Goal: Task Accomplishment & Management: Complete application form

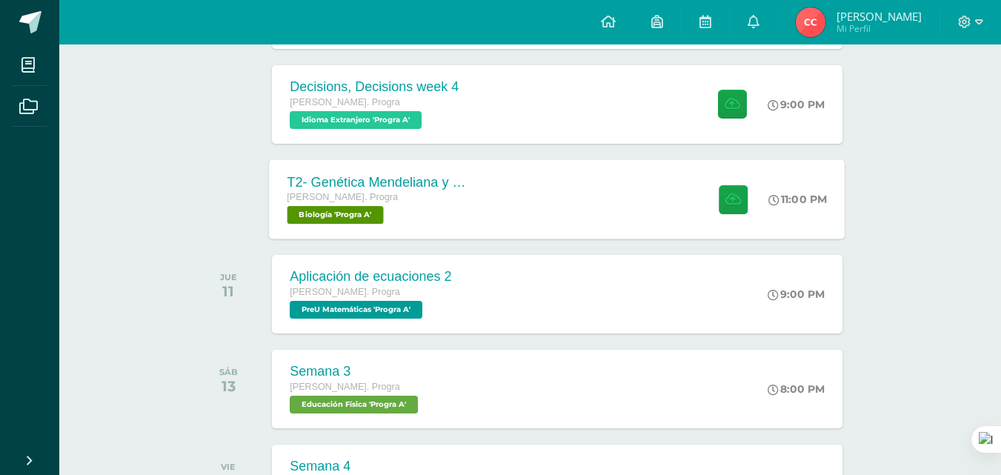
scroll to position [296, 0]
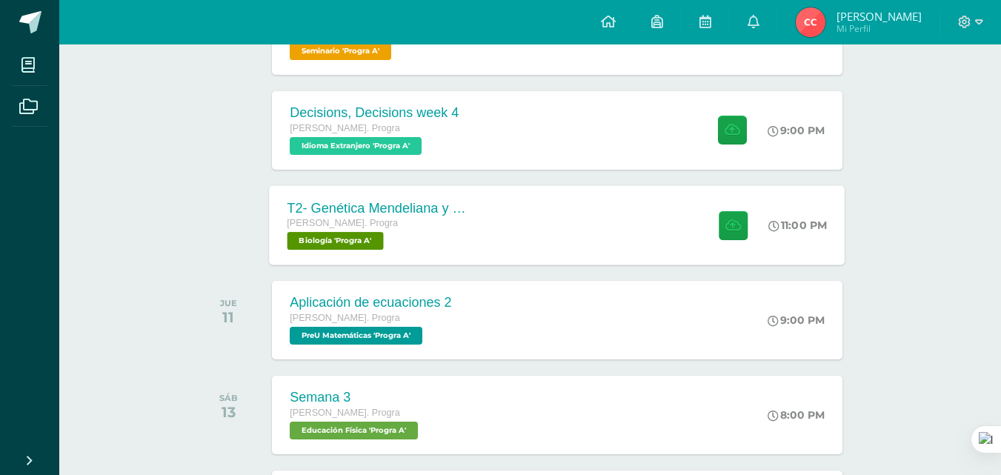
click at [531, 207] on div "T2- Genética Mendeliana y sus aplicaciones Quinto Bach. Progra Biología 'Progra…" at bounding box center [558, 224] width 576 height 79
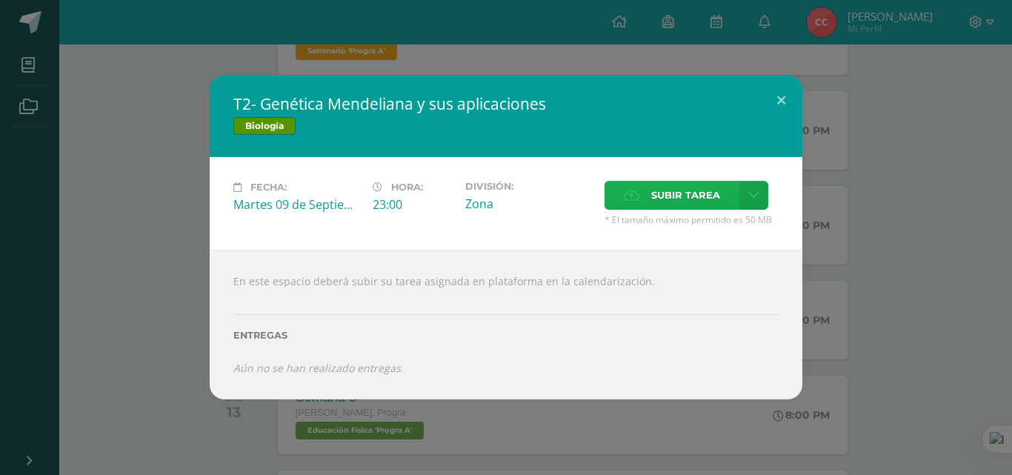
click at [689, 190] on span "Subir tarea" at bounding box center [685, 194] width 69 height 27
click at [0, 0] on input "Subir tarea" at bounding box center [0, 0] width 0 height 0
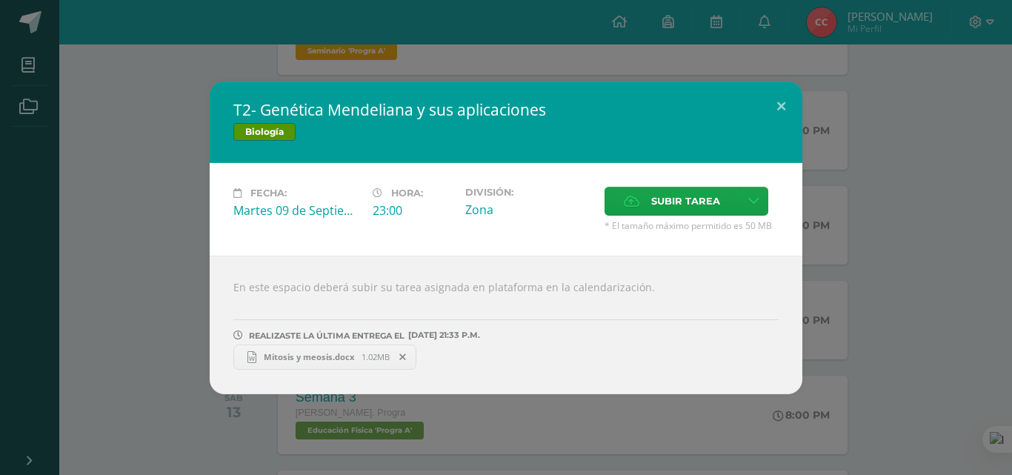
click at [291, 356] on span "Mitosis y meosis.docx" at bounding box center [308, 356] width 105 height 11
click at [401, 357] on icon at bounding box center [402, 357] width 7 height 10
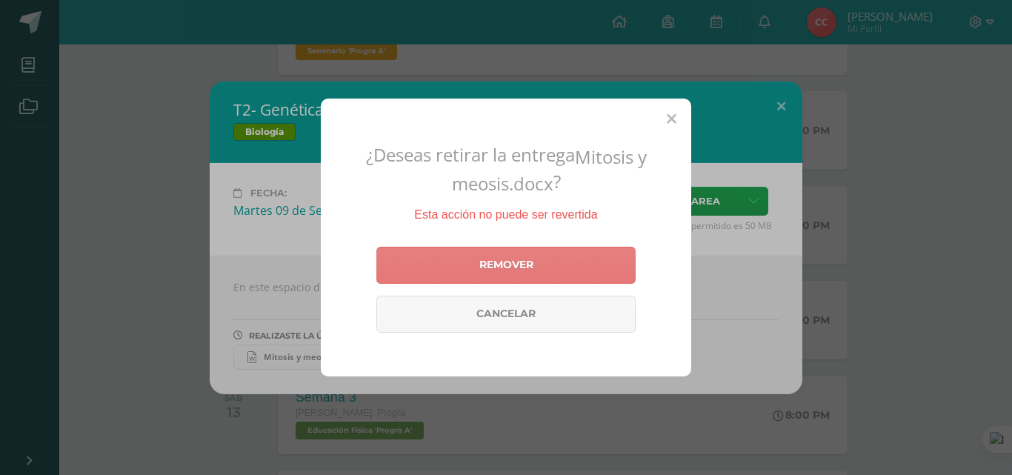
click at [505, 253] on link "Remover" at bounding box center [505, 265] width 259 height 37
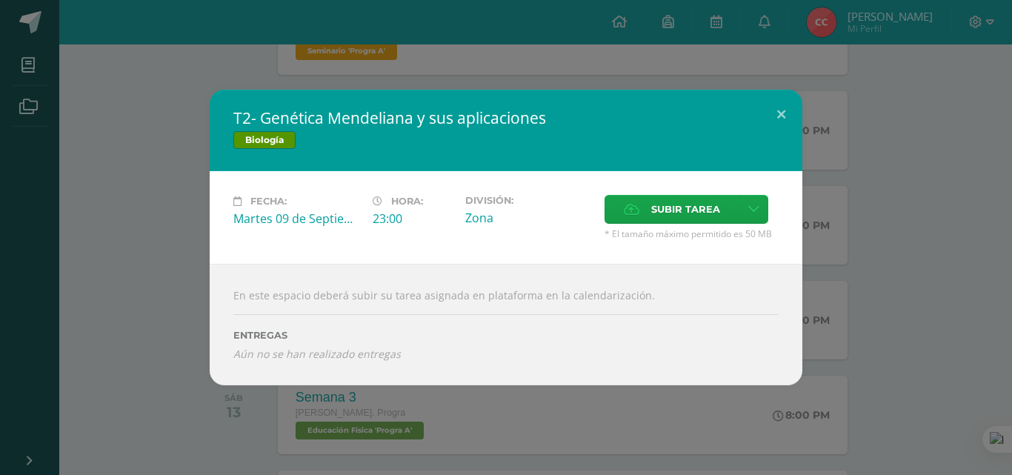
click at [50, 40] on div "T2- Genética Mendeliana y sus aplicaciones Biología Fecha: Martes 09 de Septiem…" at bounding box center [506, 237] width 1012 height 475
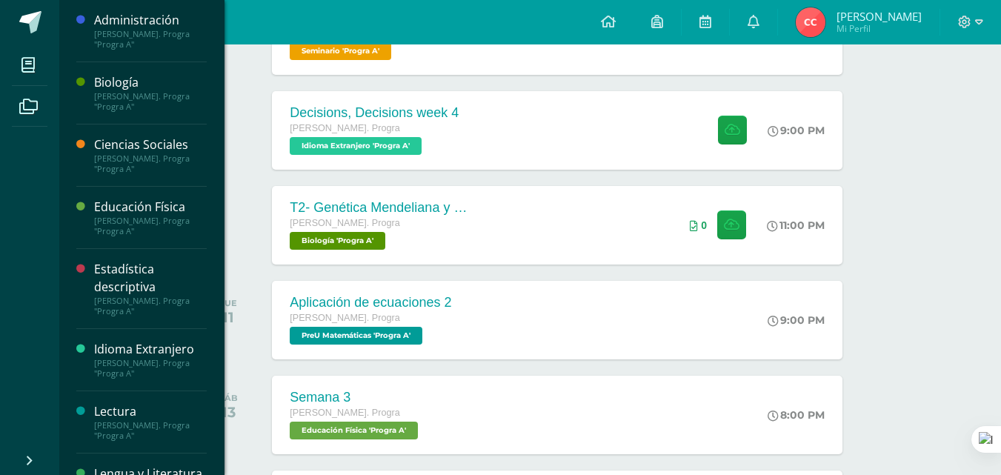
click at [119, 78] on div "Biología" at bounding box center [150, 82] width 113 height 17
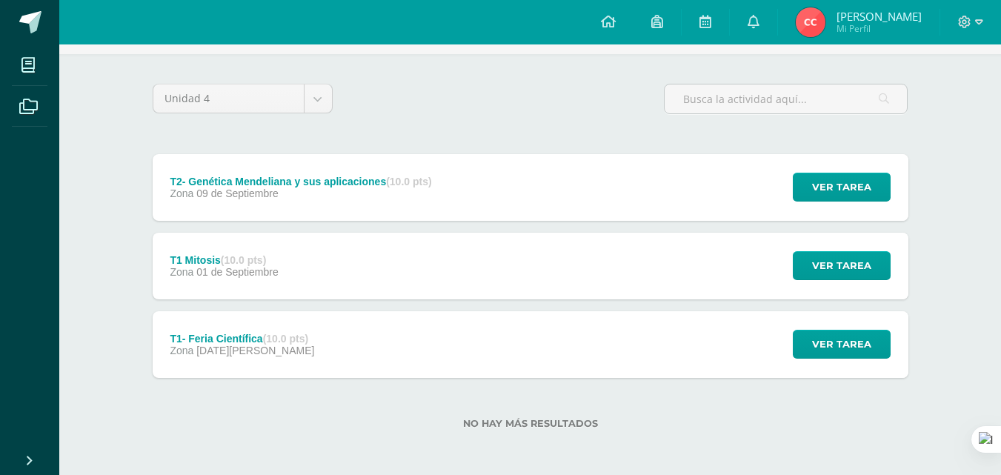
scroll to position [94, 0]
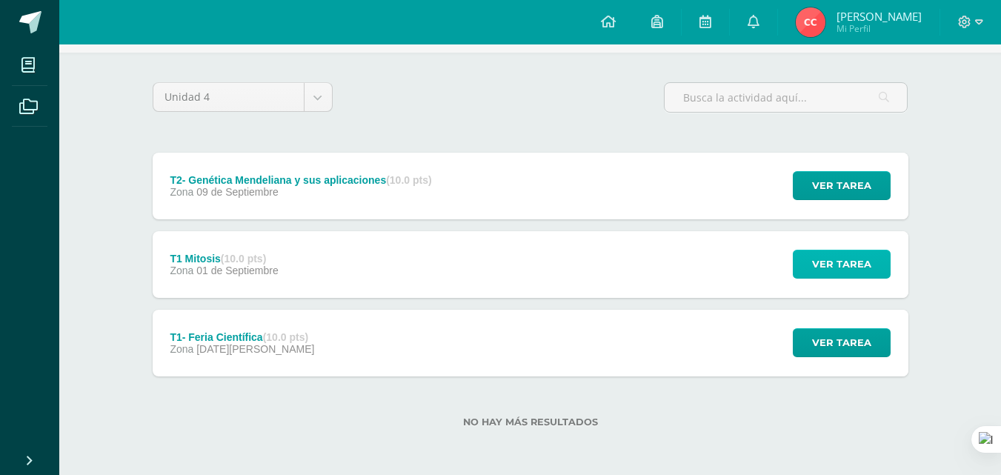
click at [828, 262] on span "Ver tarea" at bounding box center [841, 263] width 59 height 27
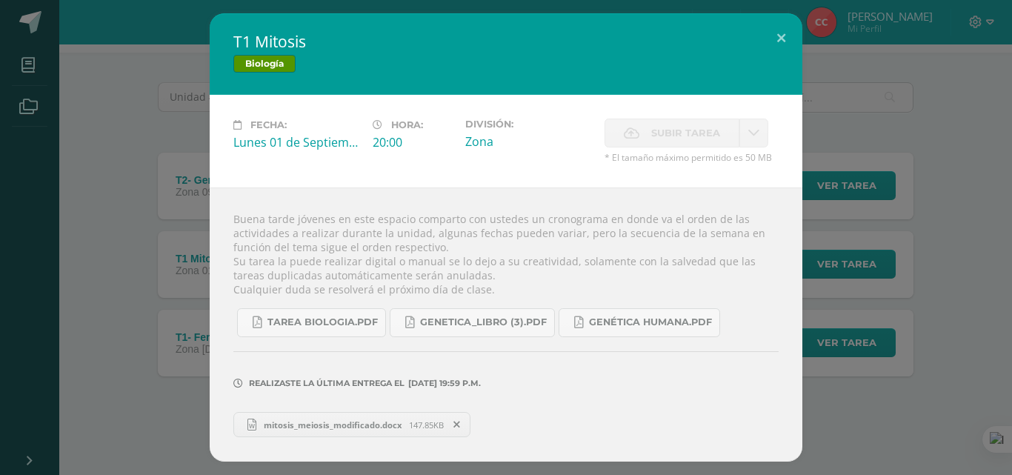
click at [284, 432] on link "mitosis_meiosis_modificado.docx 147.85KB" at bounding box center [351, 424] width 237 height 25
click at [770, 38] on button at bounding box center [781, 38] width 42 height 50
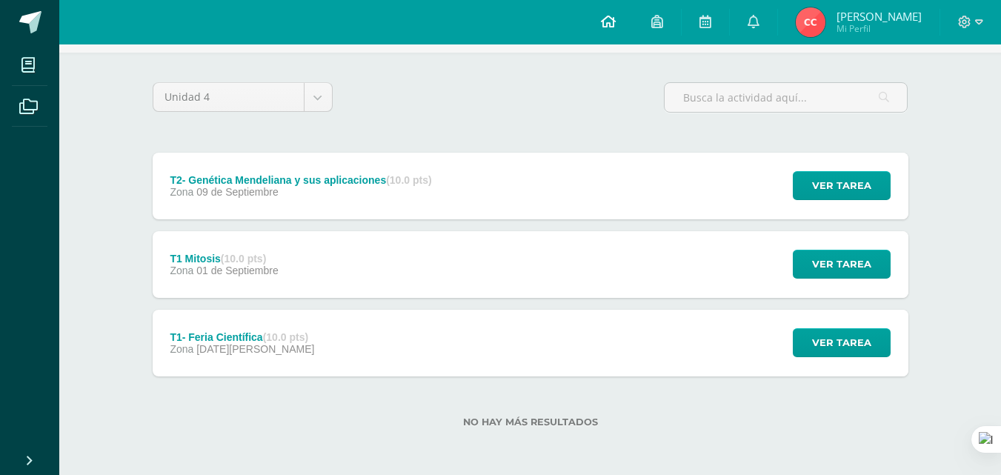
click at [610, 30] on link at bounding box center [608, 22] width 50 height 44
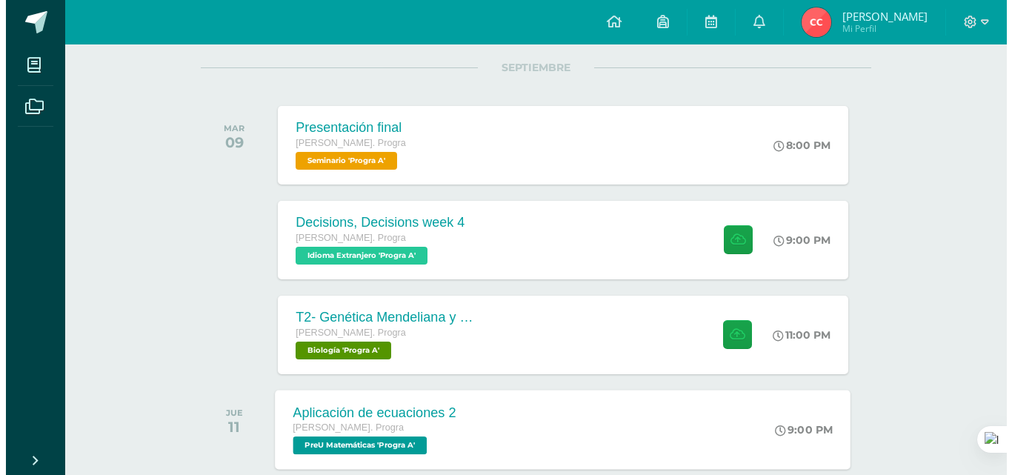
scroll to position [167, 0]
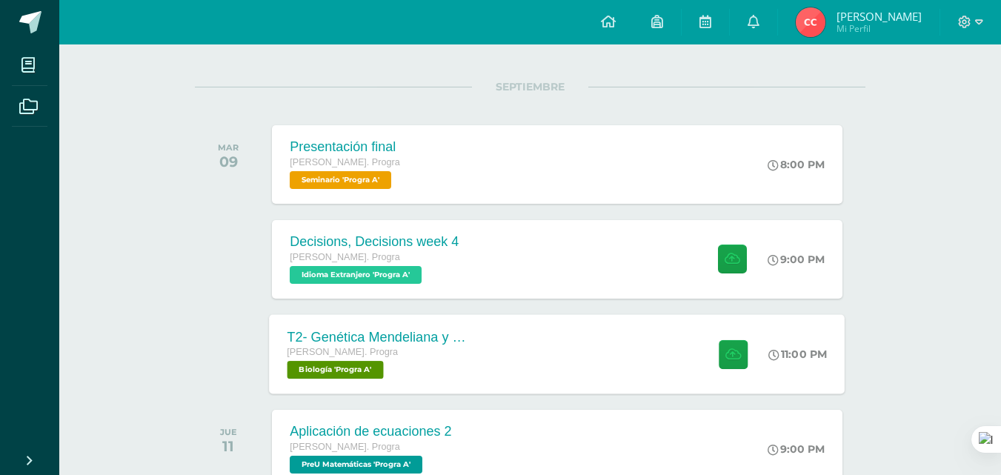
click at [483, 327] on div "T2- Genética Mendeliana y sus aplicaciones [PERSON_NAME]. Progra Biología 'Prog…" at bounding box center [378, 353] width 216 height 79
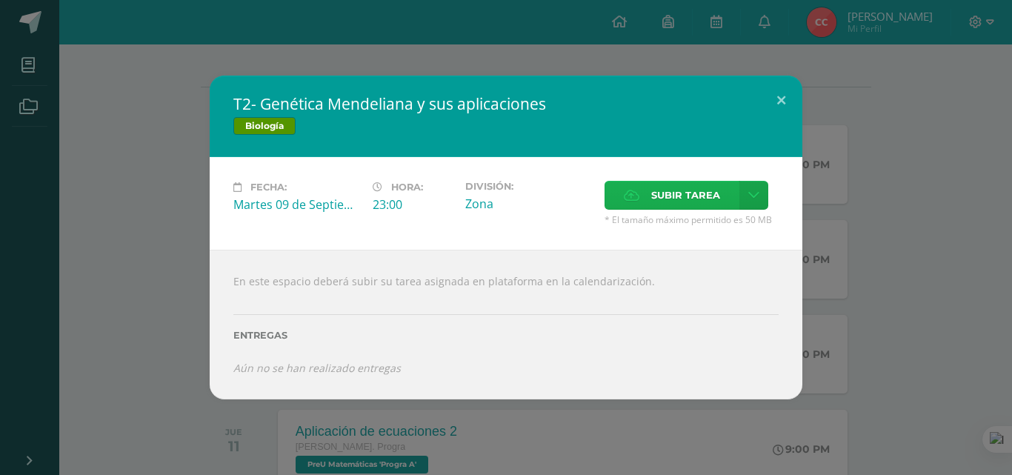
click at [627, 207] on label "Subir tarea" at bounding box center [671, 195] width 135 height 29
click at [0, 0] on input "Subir tarea" at bounding box center [0, 0] width 0 height 0
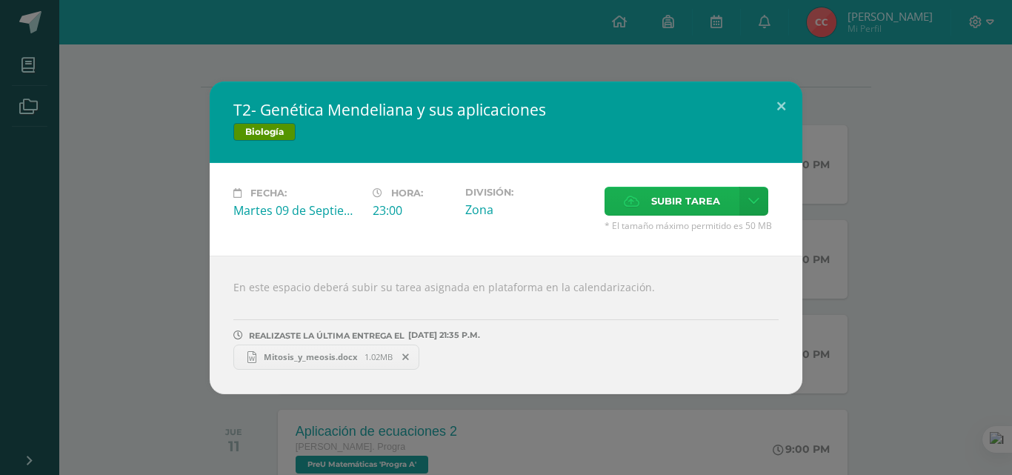
click at [684, 190] on span "Subir tarea" at bounding box center [685, 200] width 69 height 27
click at [0, 0] on input "Subir tarea" at bounding box center [0, 0] width 0 height 0
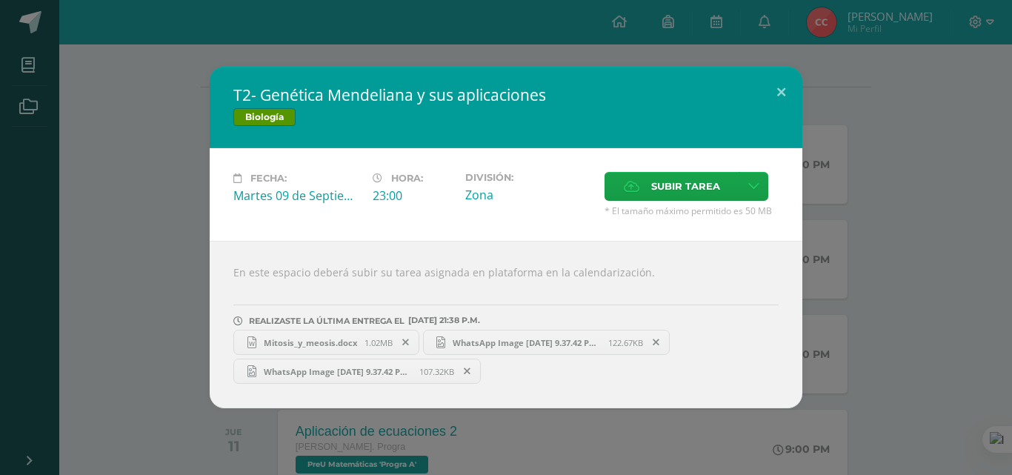
click at [316, 370] on span "WhatsApp Image [DATE] 9.37.42 PM.jpeg" at bounding box center [337, 371] width 163 height 11
click at [471, 346] on span "WhatsApp Image [DATE] 9.37.42 PM (1).jpeg" at bounding box center [526, 342] width 163 height 11
